Goal: Task Accomplishment & Management: Use online tool/utility

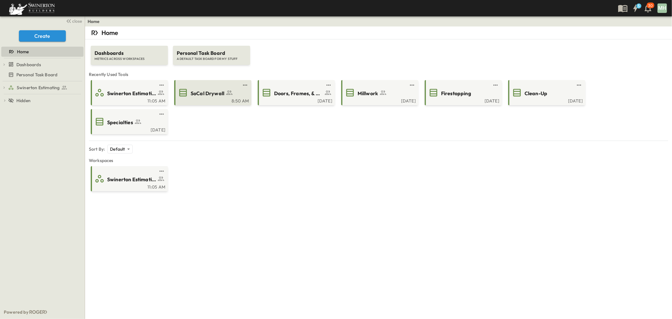
click at [222, 94] on span "SoCal Drywall" at bounding box center [207, 93] width 34 height 7
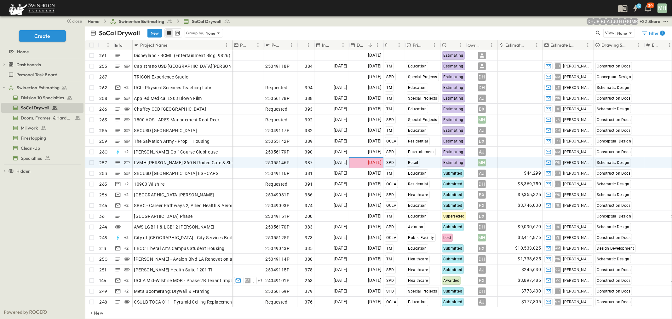
click at [372, 163] on span "[DATE]" at bounding box center [375, 162] width 14 height 7
click at [447, 163] on span "Add Amount" at bounding box center [528, 162] width 26 height 6
type input "*******"
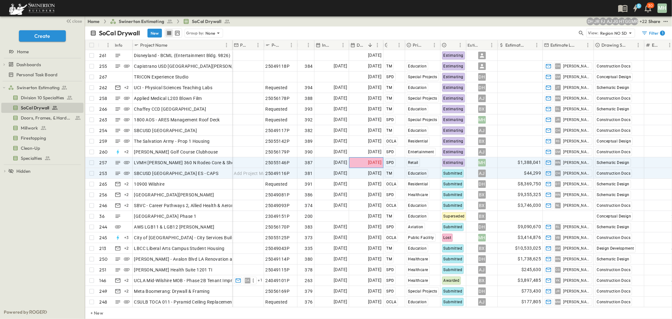
click at [368, 162] on span "[DATE]" at bounding box center [375, 162] width 14 height 7
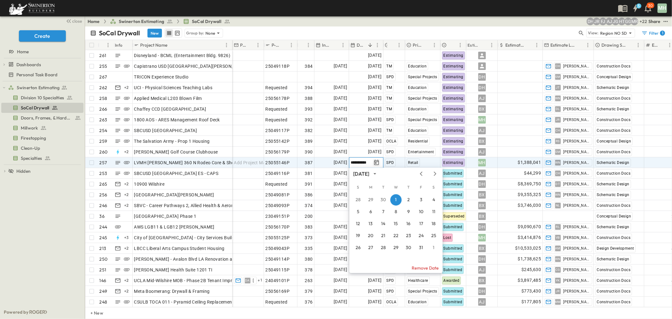
click at [378, 162] on icon "Tracking Date Menu" at bounding box center [376, 162] width 6 height 6
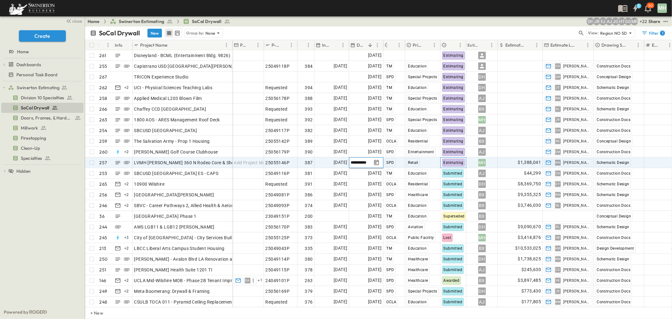
click at [447, 164] on span "Estimating" at bounding box center [453, 162] width 20 height 4
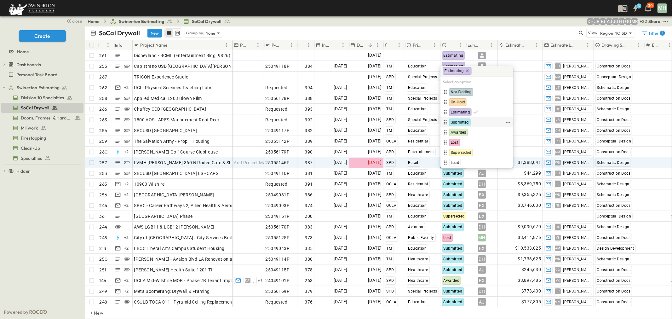
click at [447, 123] on span "Submitted" at bounding box center [460, 122] width 18 height 5
